Goal: Find contact information: Find contact information

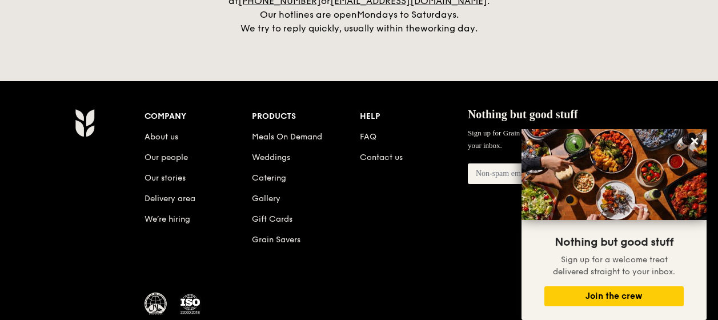
scroll to position [2778, 0]
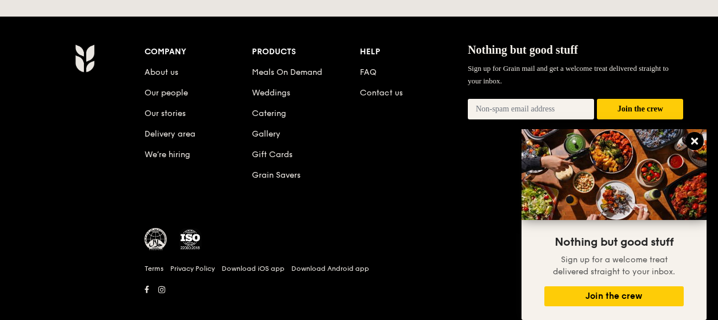
click at [652, 139] on icon at bounding box center [694, 141] width 7 height 7
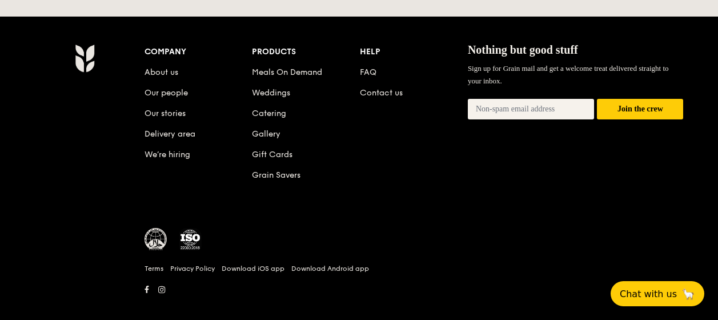
click at [168, 60] on li "About us" at bounding box center [199, 70] width 108 height 21
click at [170, 67] on link "About us" at bounding box center [162, 72] width 34 height 10
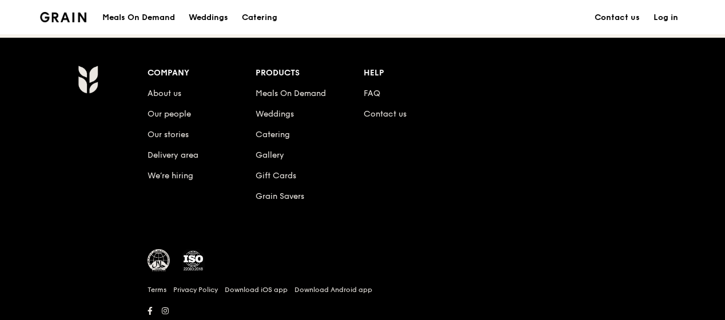
scroll to position [1352, 0]
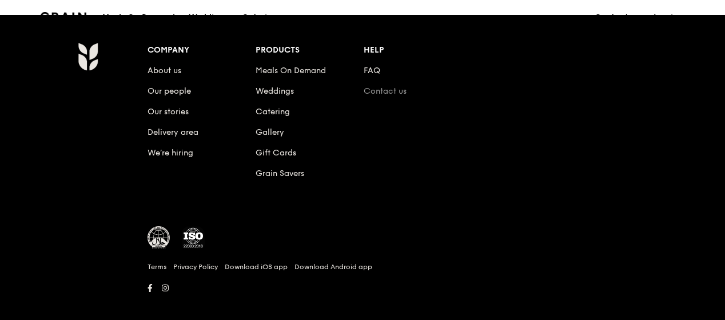
click at [381, 86] on link "Contact us" at bounding box center [384, 91] width 43 height 10
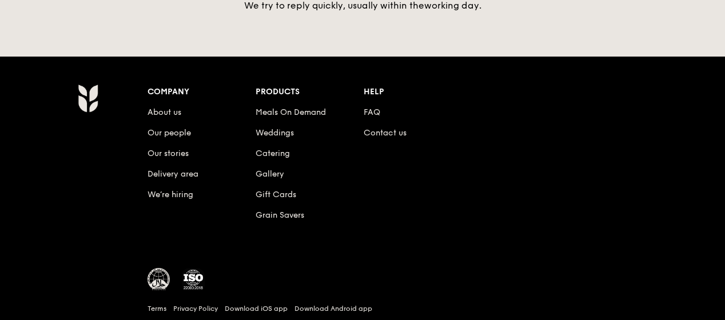
scroll to position [601, 0]
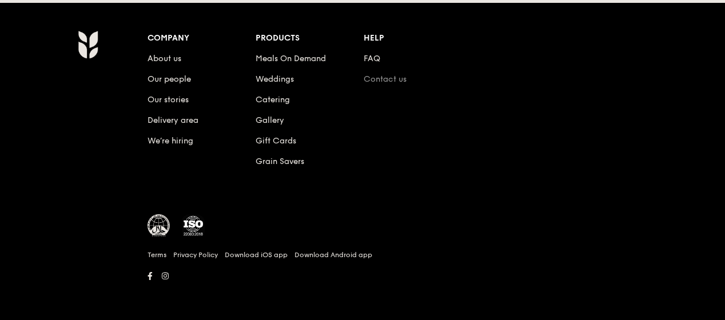
click at [403, 81] on link "Contact us" at bounding box center [384, 79] width 43 height 10
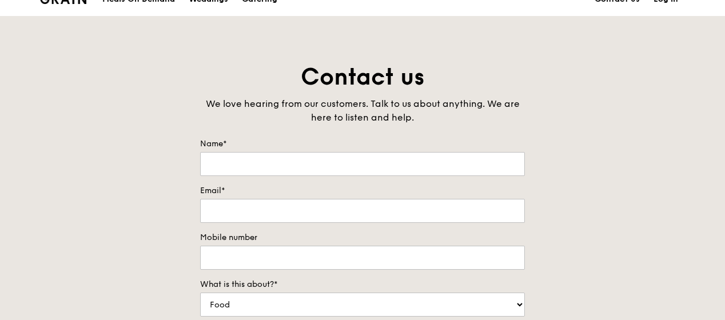
scroll to position [0, 0]
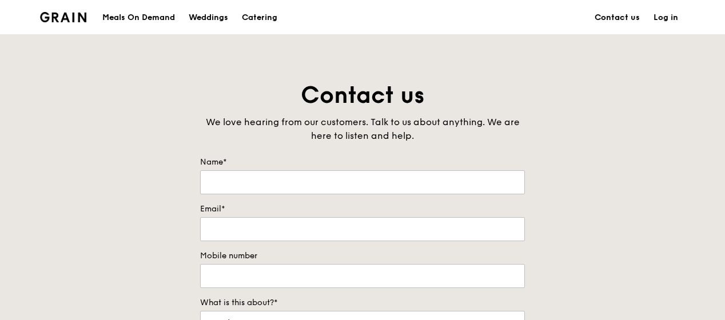
click at [632, 17] on link "Contact us" at bounding box center [616, 18] width 59 height 34
